Goal: Task Accomplishment & Management: Use online tool/utility

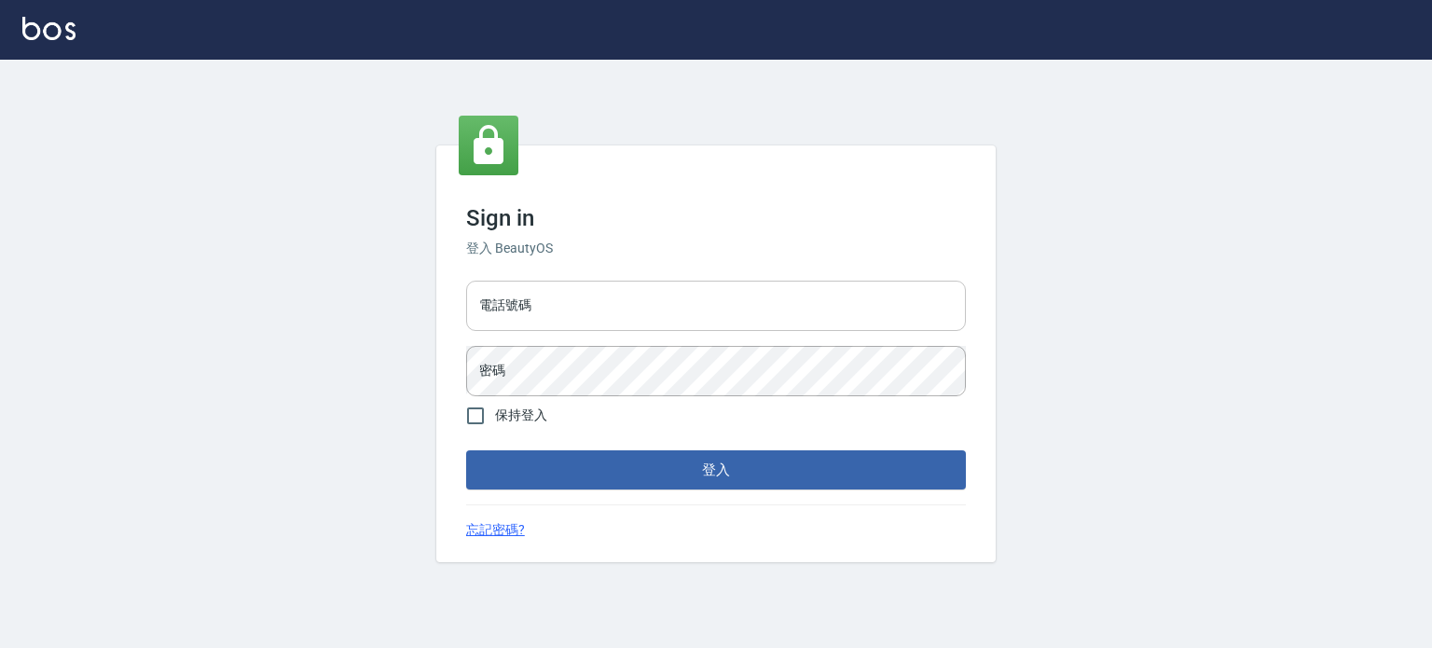
click at [630, 295] on input "電話號碼" at bounding box center [716, 306] width 500 height 50
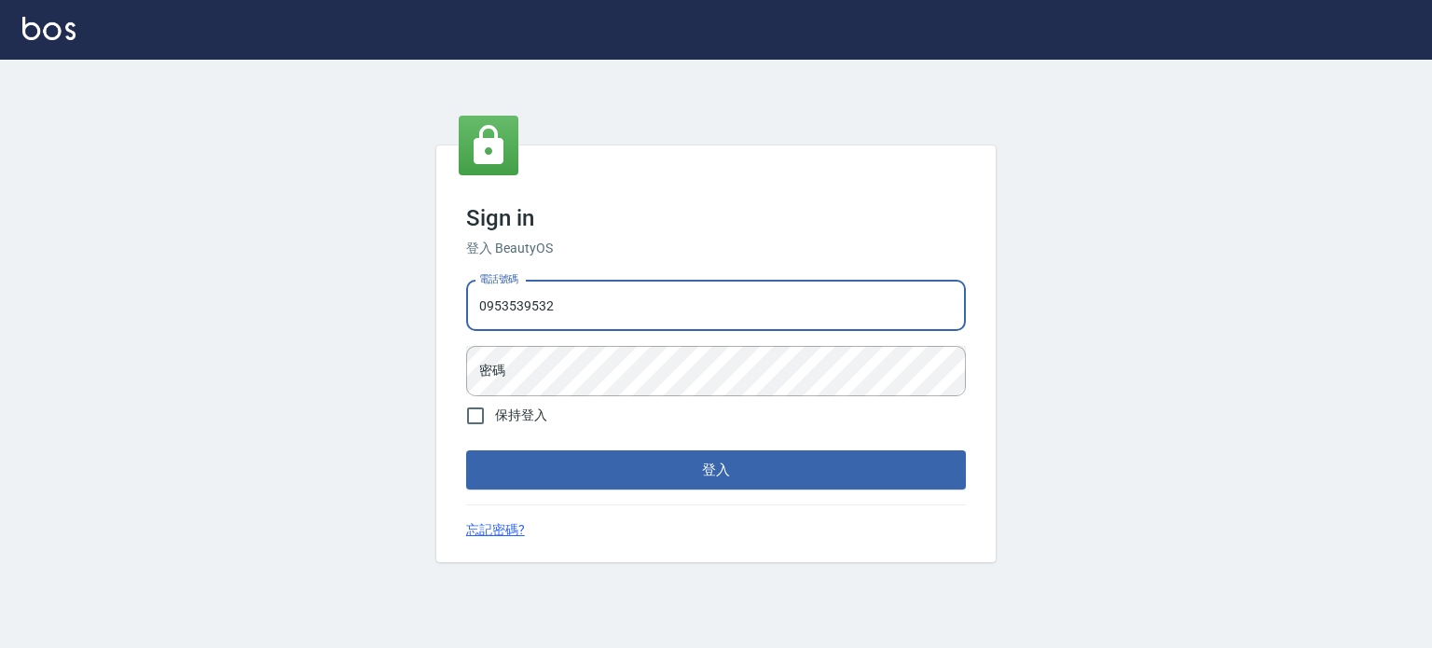
type input "0953539532"
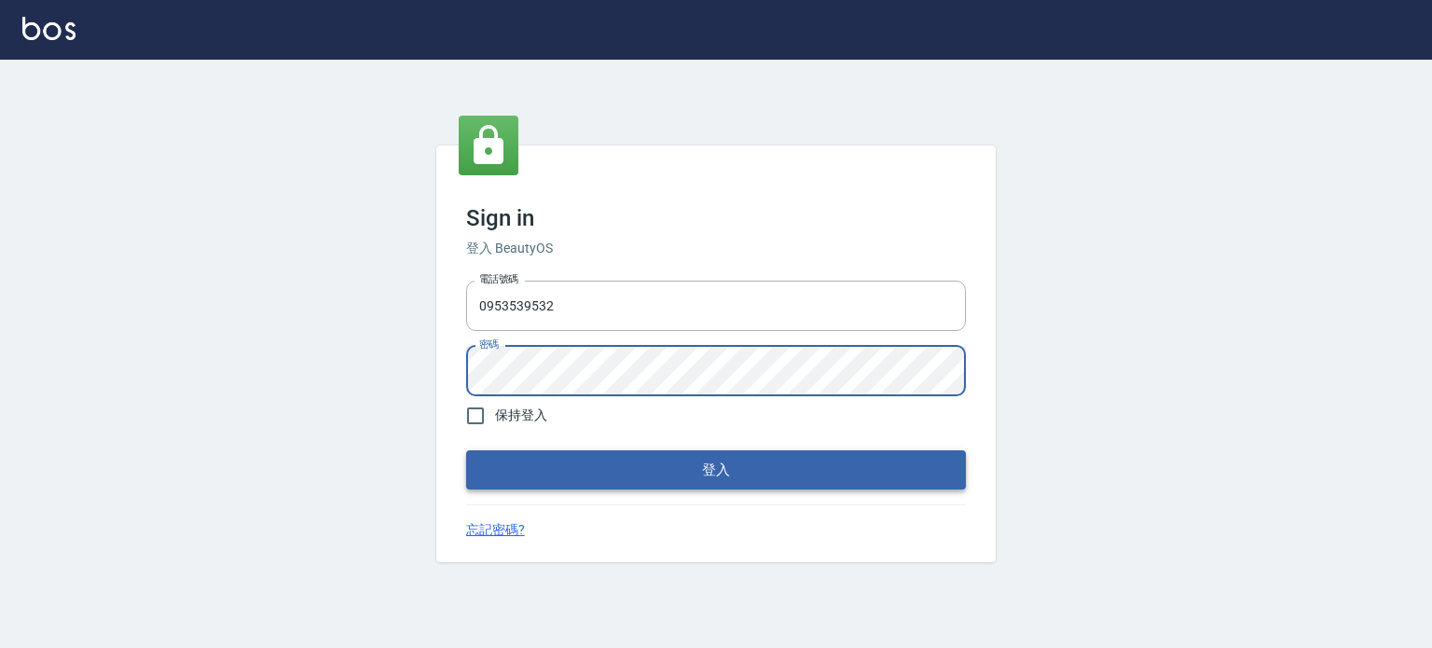
click at [505, 475] on button "登入" at bounding box center [716, 469] width 500 height 39
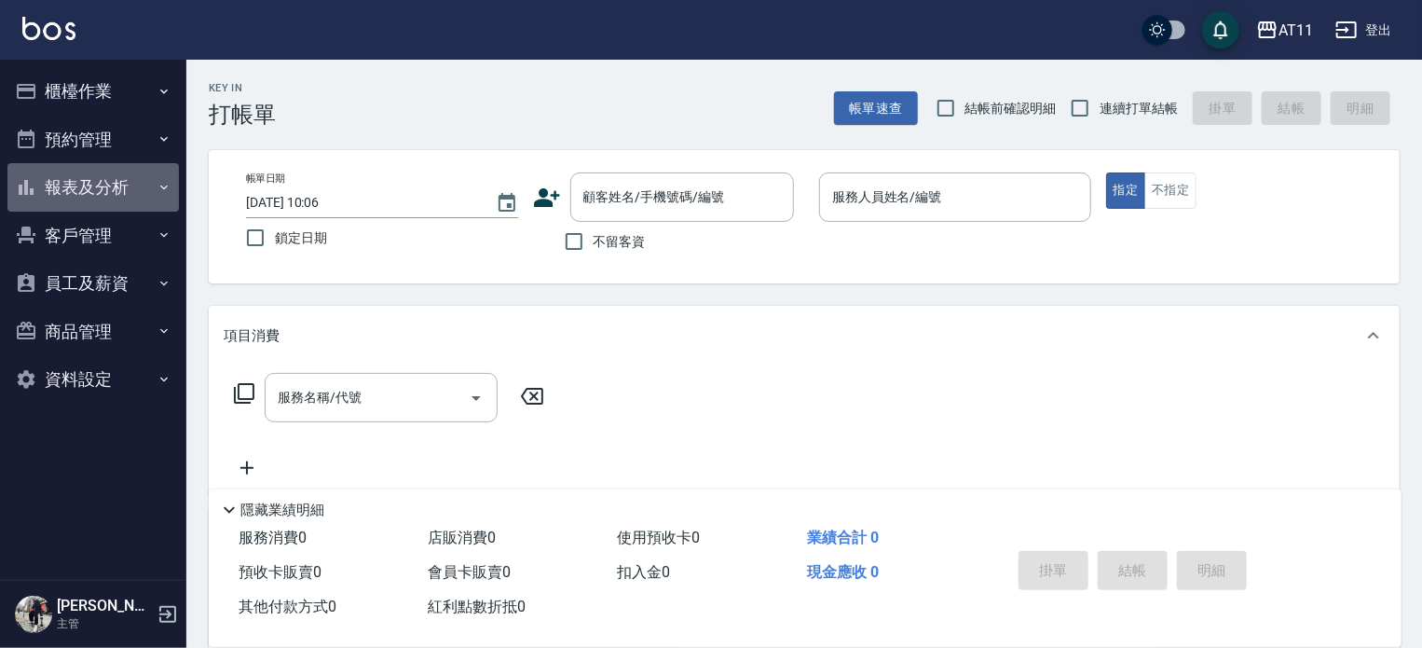
click at [76, 182] on button "報表及分析" at bounding box center [93, 187] width 172 height 48
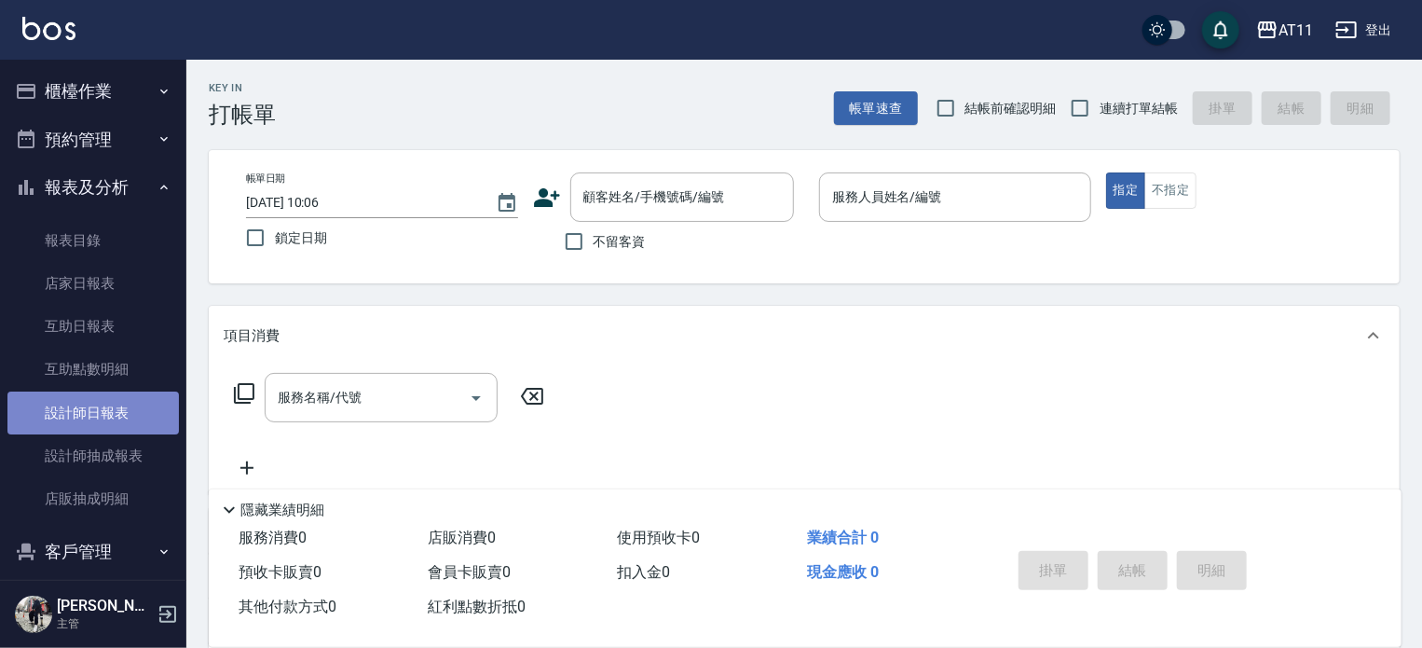
click at [115, 413] on link "設計師日報表" at bounding box center [93, 413] width 172 height 43
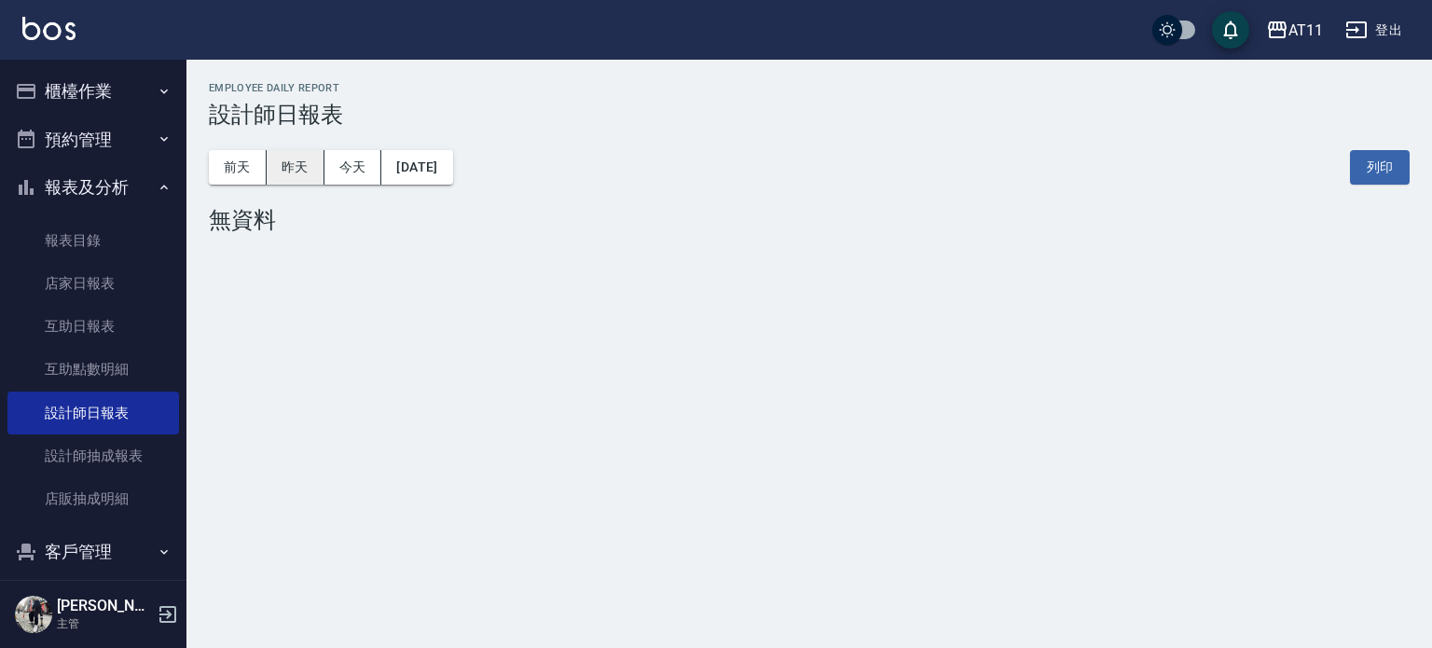
click at [303, 165] on button "昨天" at bounding box center [296, 167] width 58 height 34
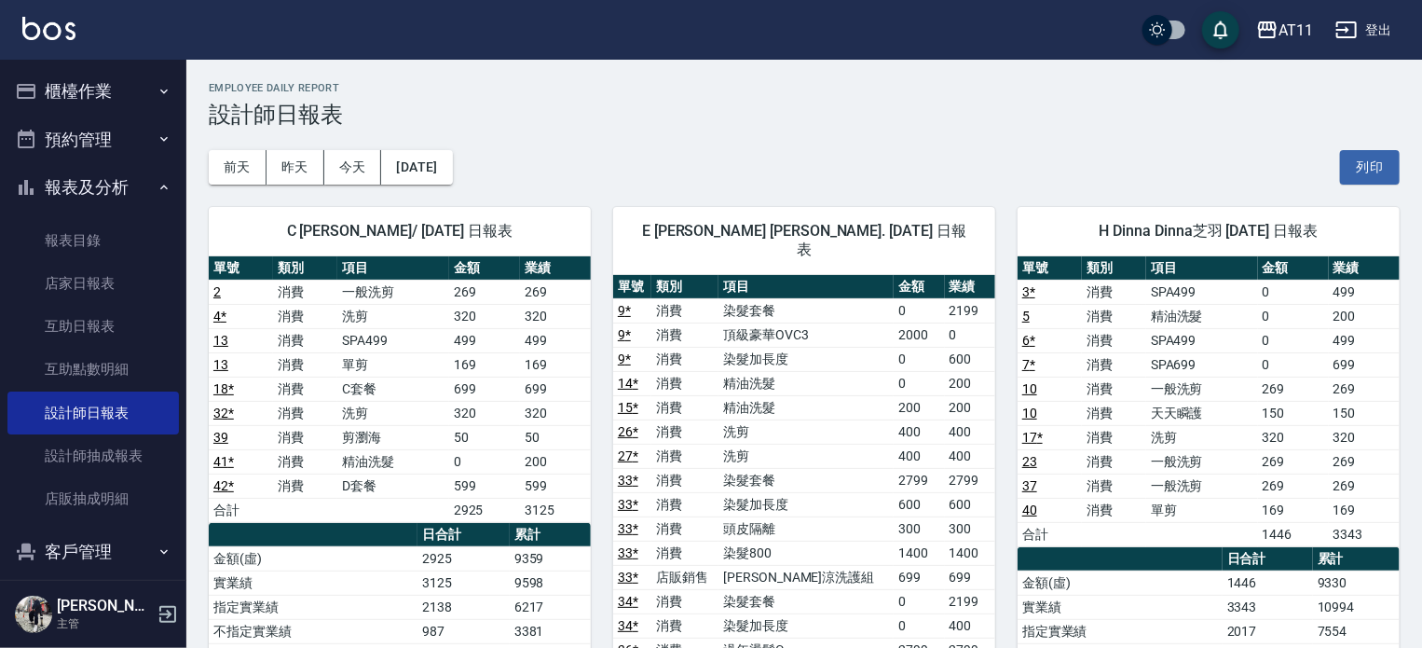
click at [93, 81] on button "櫃檯作業" at bounding box center [93, 91] width 172 height 48
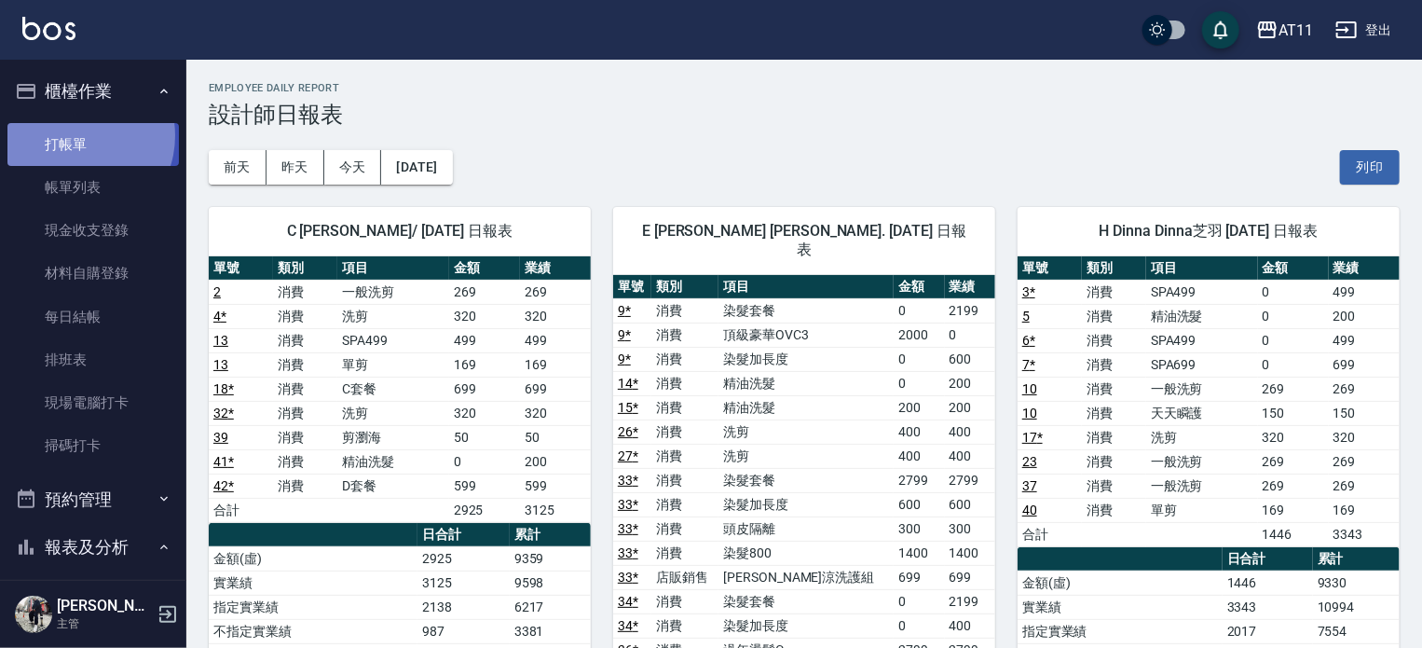
click at [76, 135] on link "打帳單" at bounding box center [93, 144] width 172 height 43
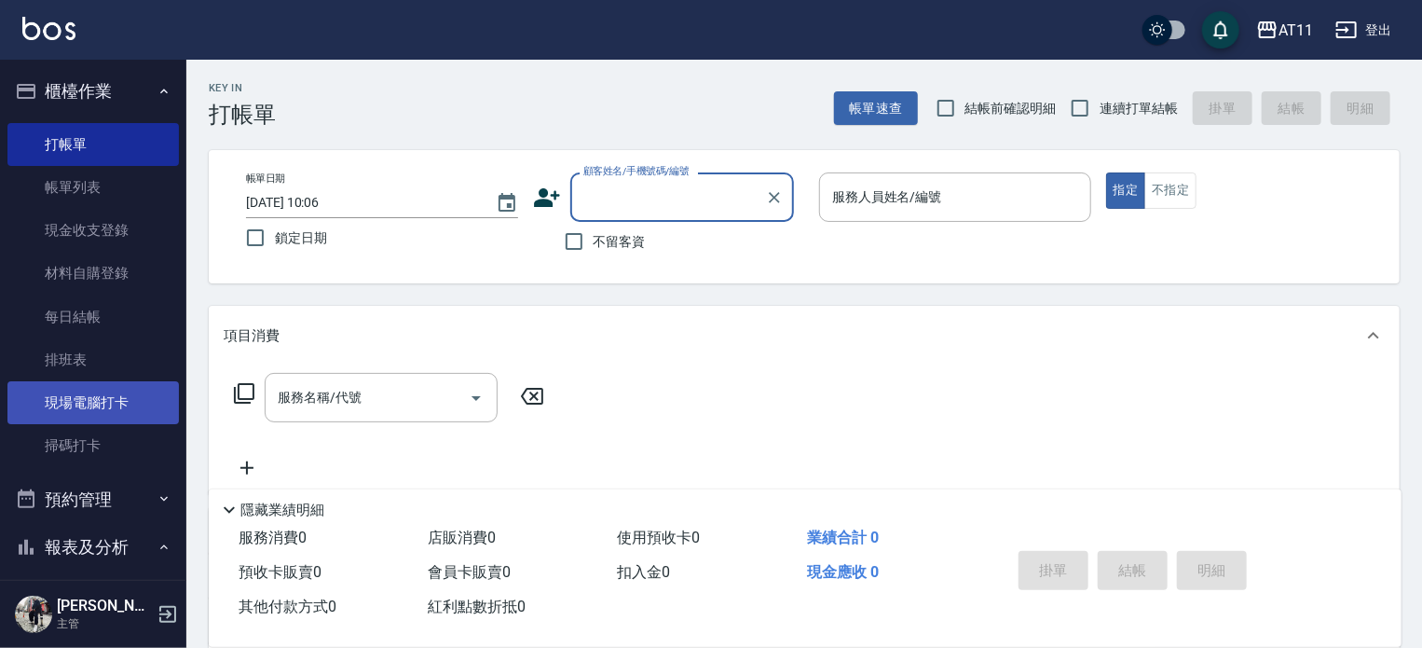
click at [91, 405] on link "現場電腦打卡" at bounding box center [93, 402] width 172 height 43
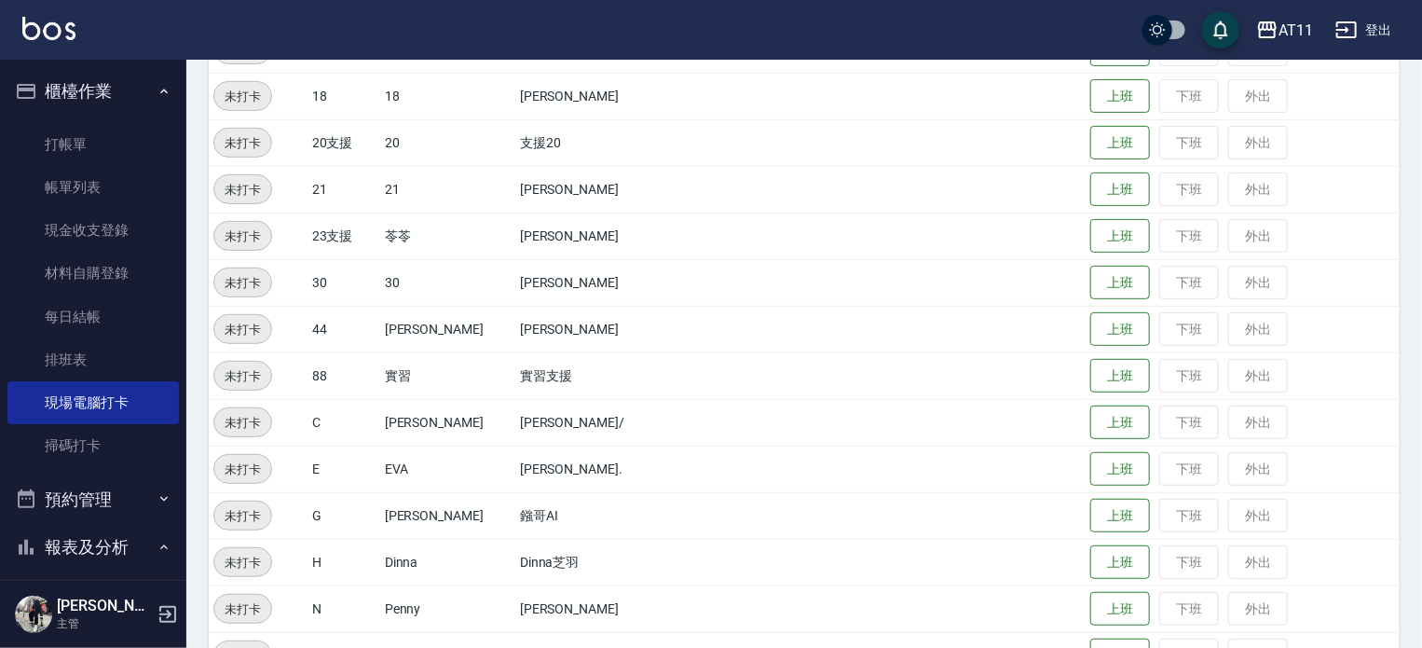
scroll to position [608, 0]
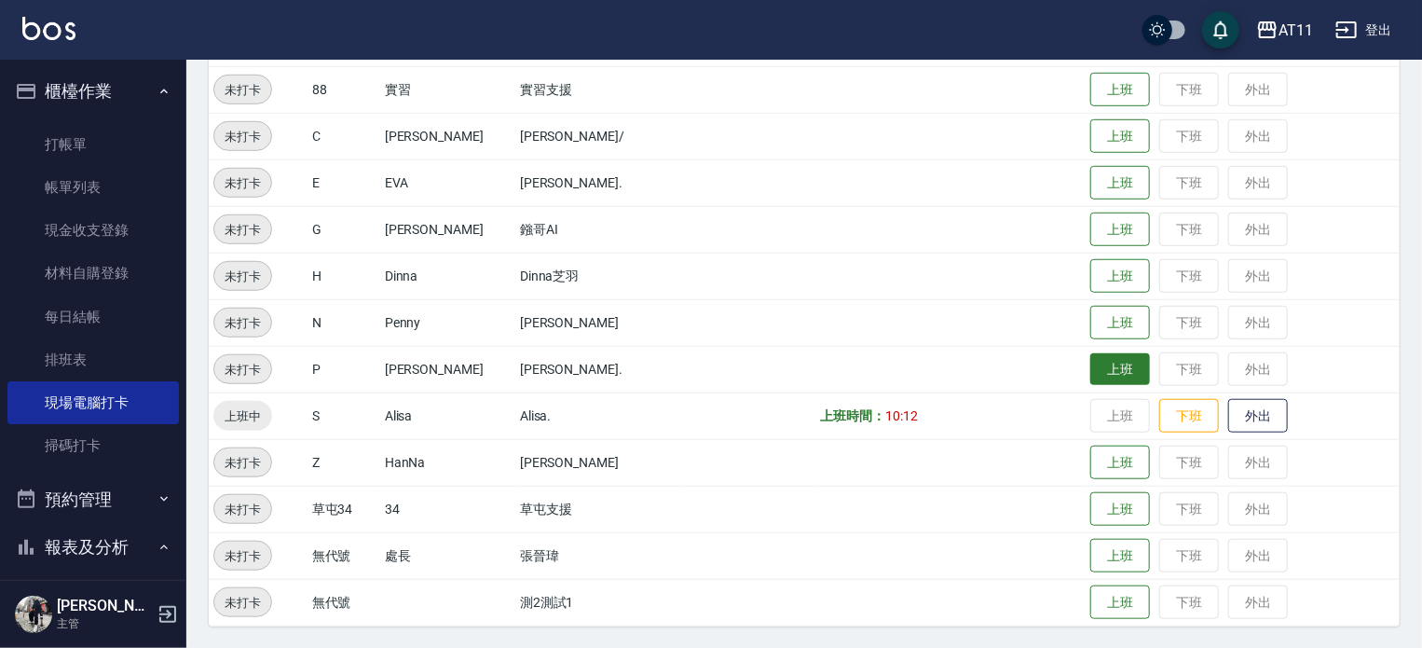
click at [1107, 362] on button "上班" at bounding box center [1121, 369] width 60 height 33
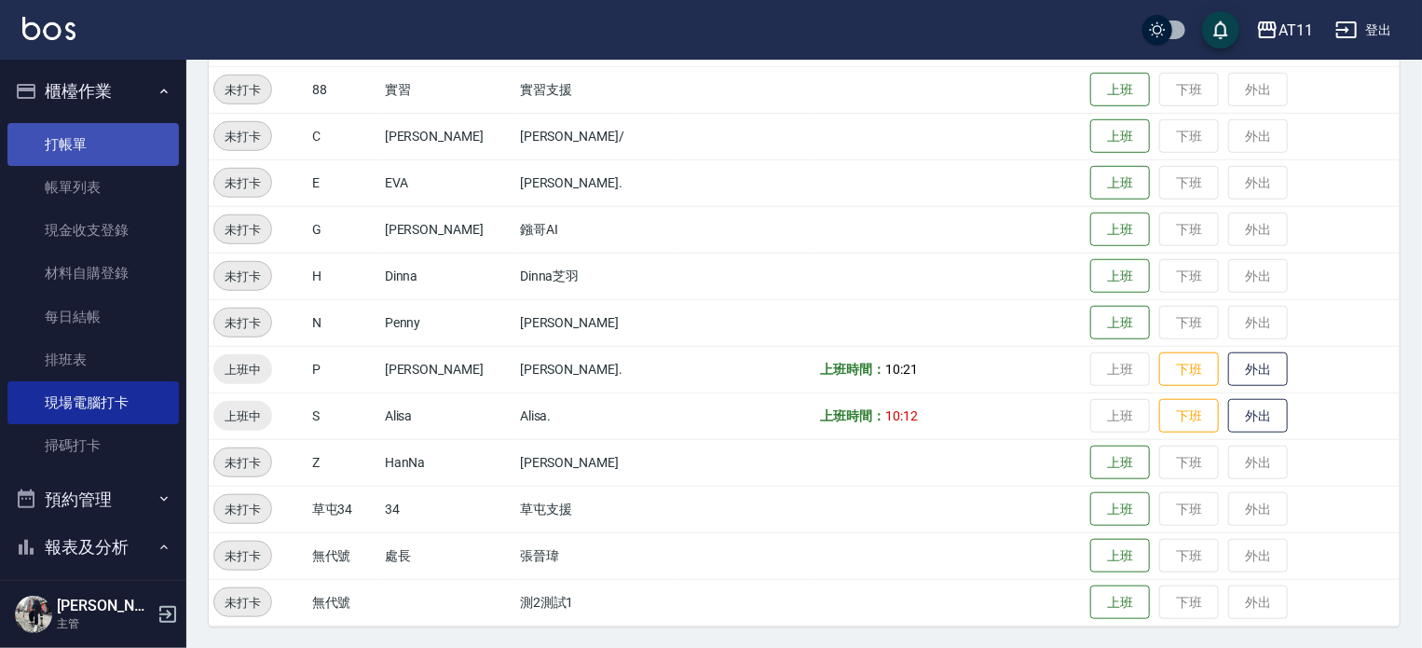
click at [56, 143] on link "打帳單" at bounding box center [93, 144] width 172 height 43
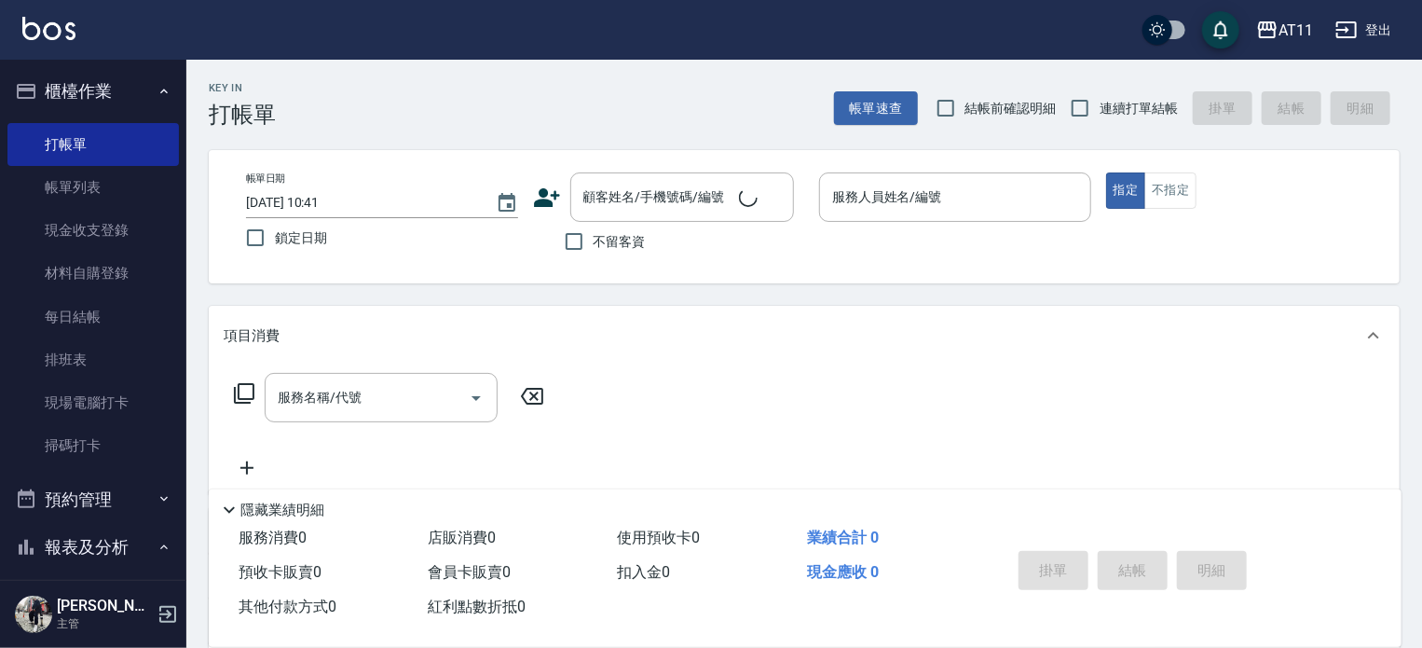
drag, startPoint x: 958, startPoint y: 454, endPoint x: 966, endPoint y: 438, distance: 17.5
click at [956, 453] on div "服務名稱/代號 服務名稱/代號" at bounding box center [804, 429] width 1191 height 129
